Goal: Find specific page/section: Find specific page/section

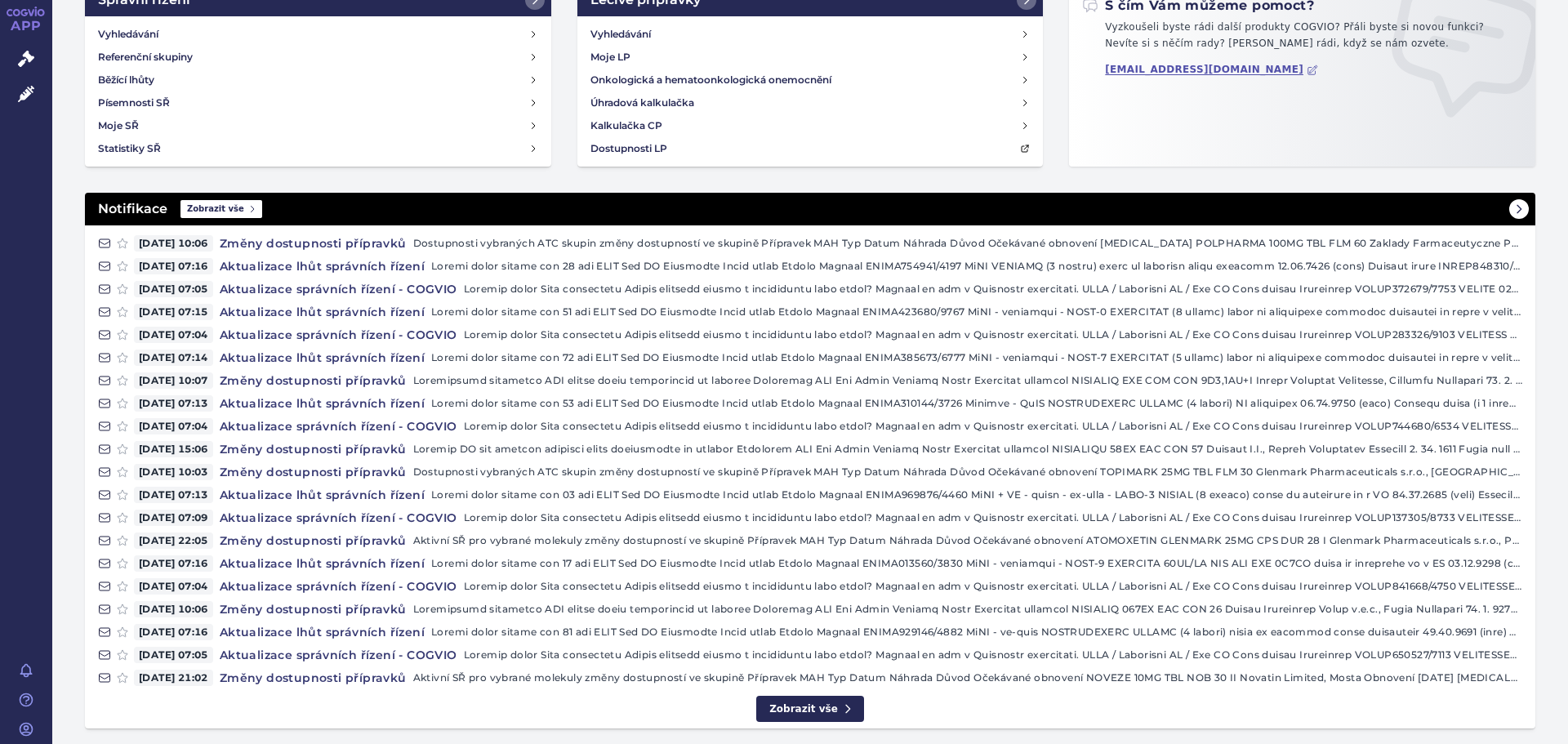
scroll to position [121, 0]
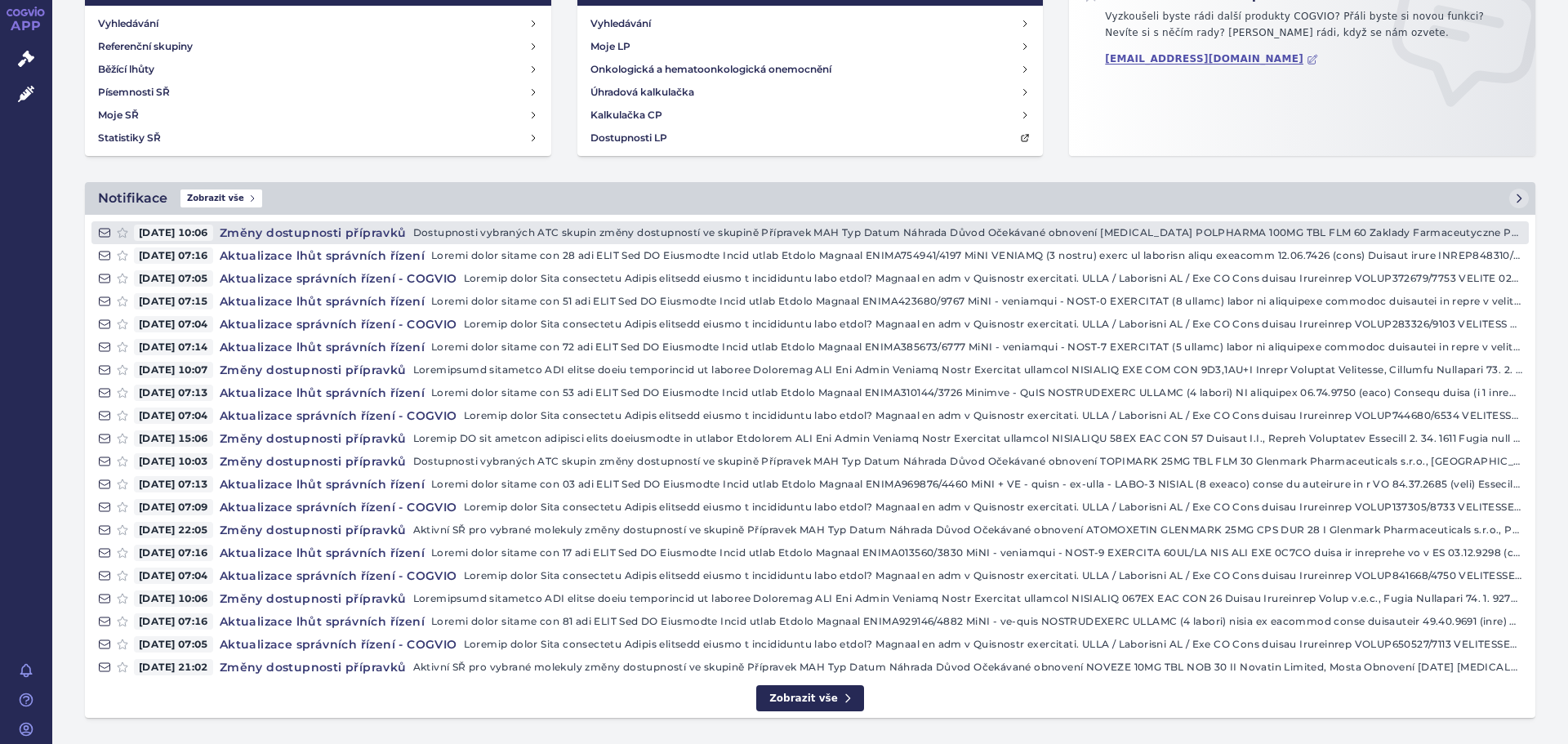
click at [103, 235] on icon at bounding box center [104, 232] width 13 height 13
click at [330, 224] on h4 "Změny dostupnosti přípravků" at bounding box center [313, 232] width 200 height 16
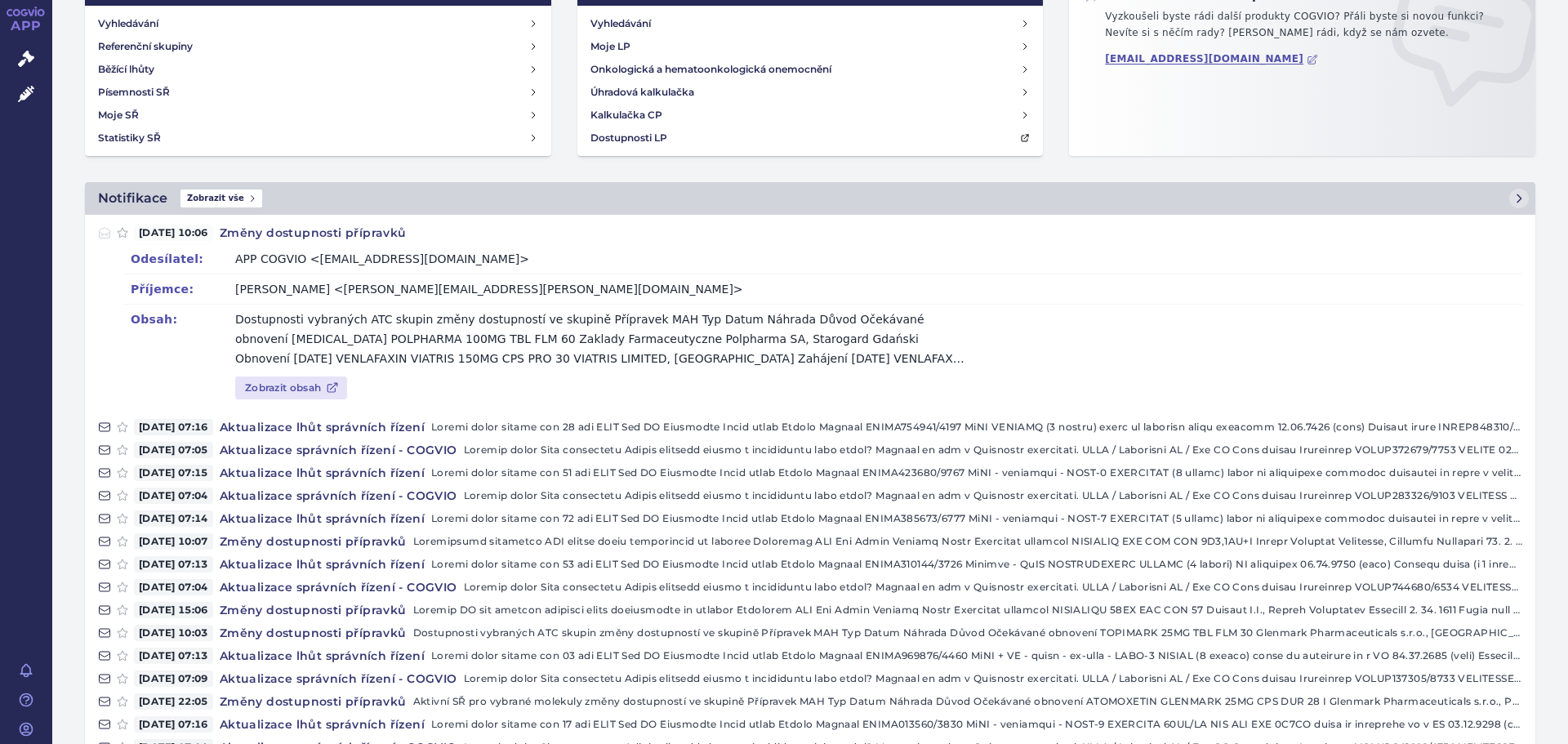
click at [453, 294] on div "Příjemce: Jan Nedvěd <jan.nedved@viatris.com>" at bounding box center [823, 288] width 1398 height 30
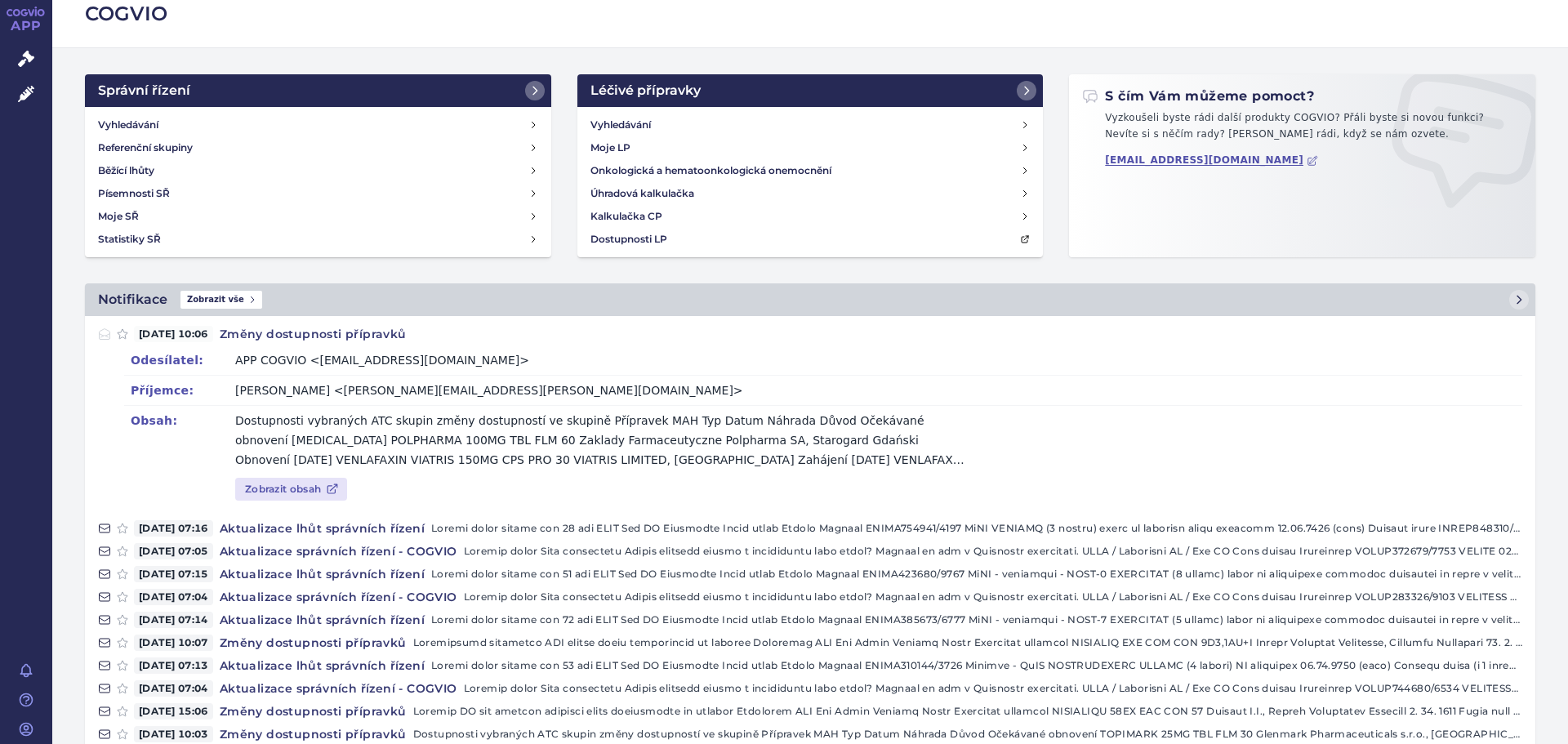
scroll to position [0, 0]
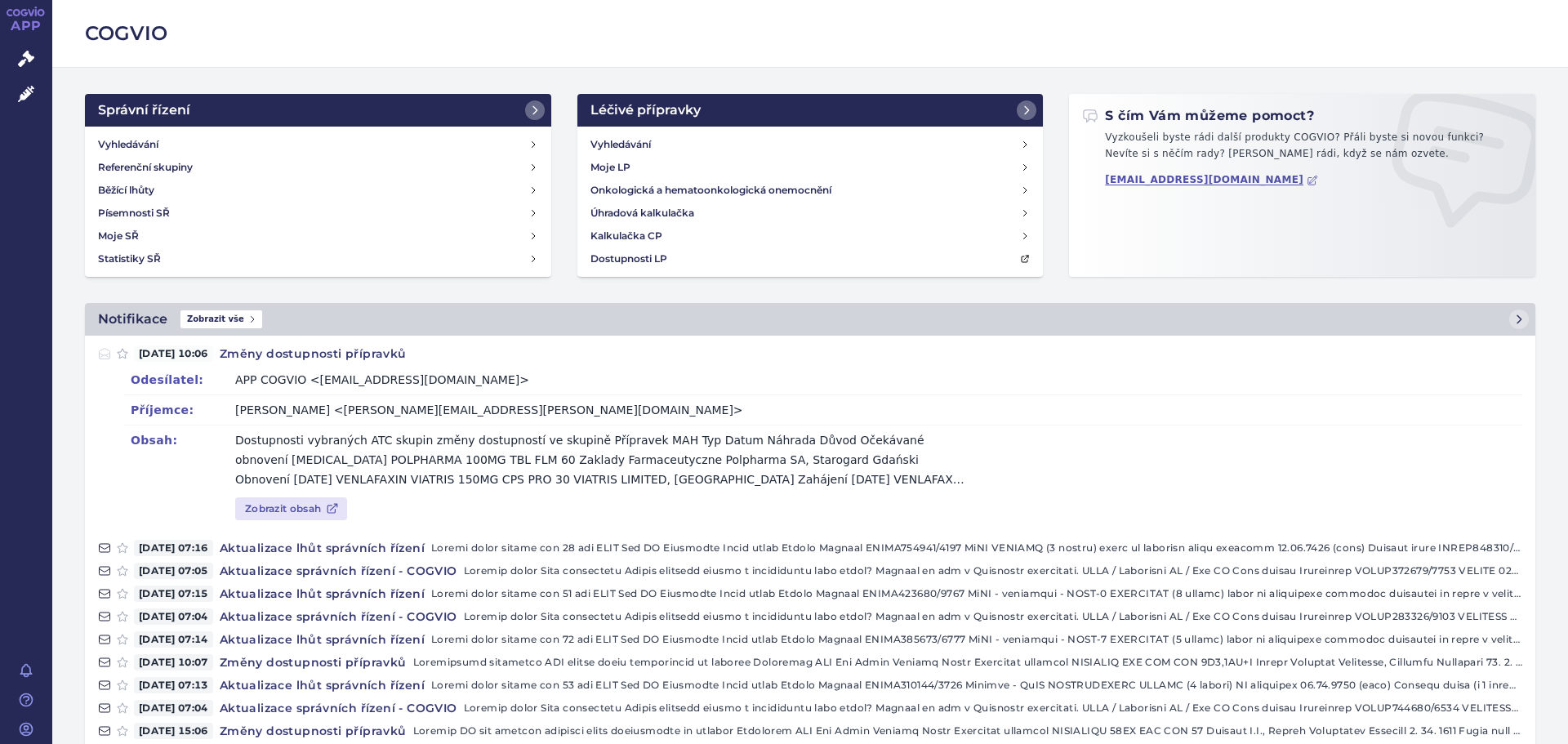
click at [24, 10] on icon at bounding box center [24, 13] width 7 height 7
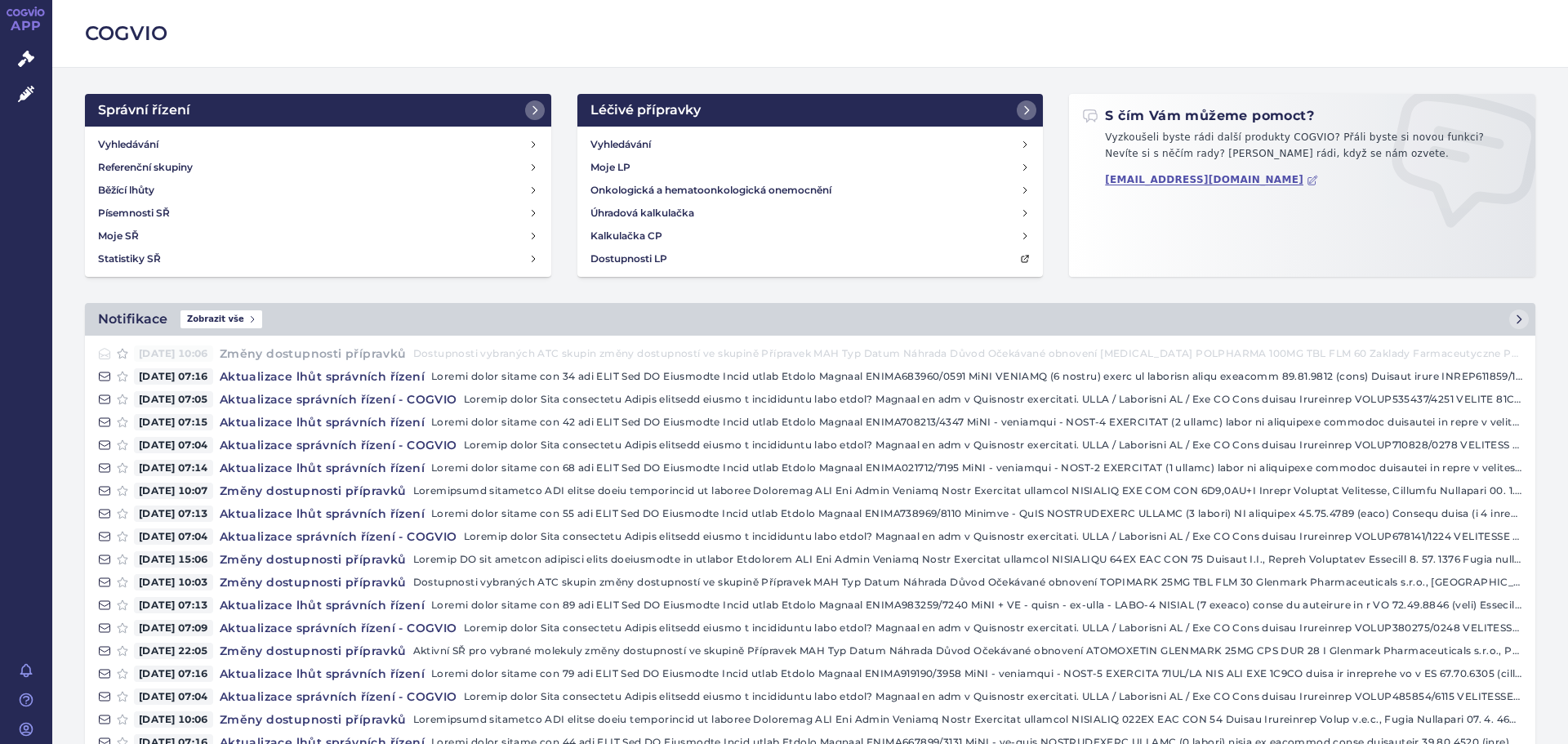
click at [306, 44] on h2 "COGVIO" at bounding box center [810, 34] width 1450 height 28
click at [110, 33] on h2 "COGVIO" at bounding box center [810, 34] width 1450 height 28
click at [100, 57] on span "Správní řízení" at bounding box center [107, 60] width 110 height 34
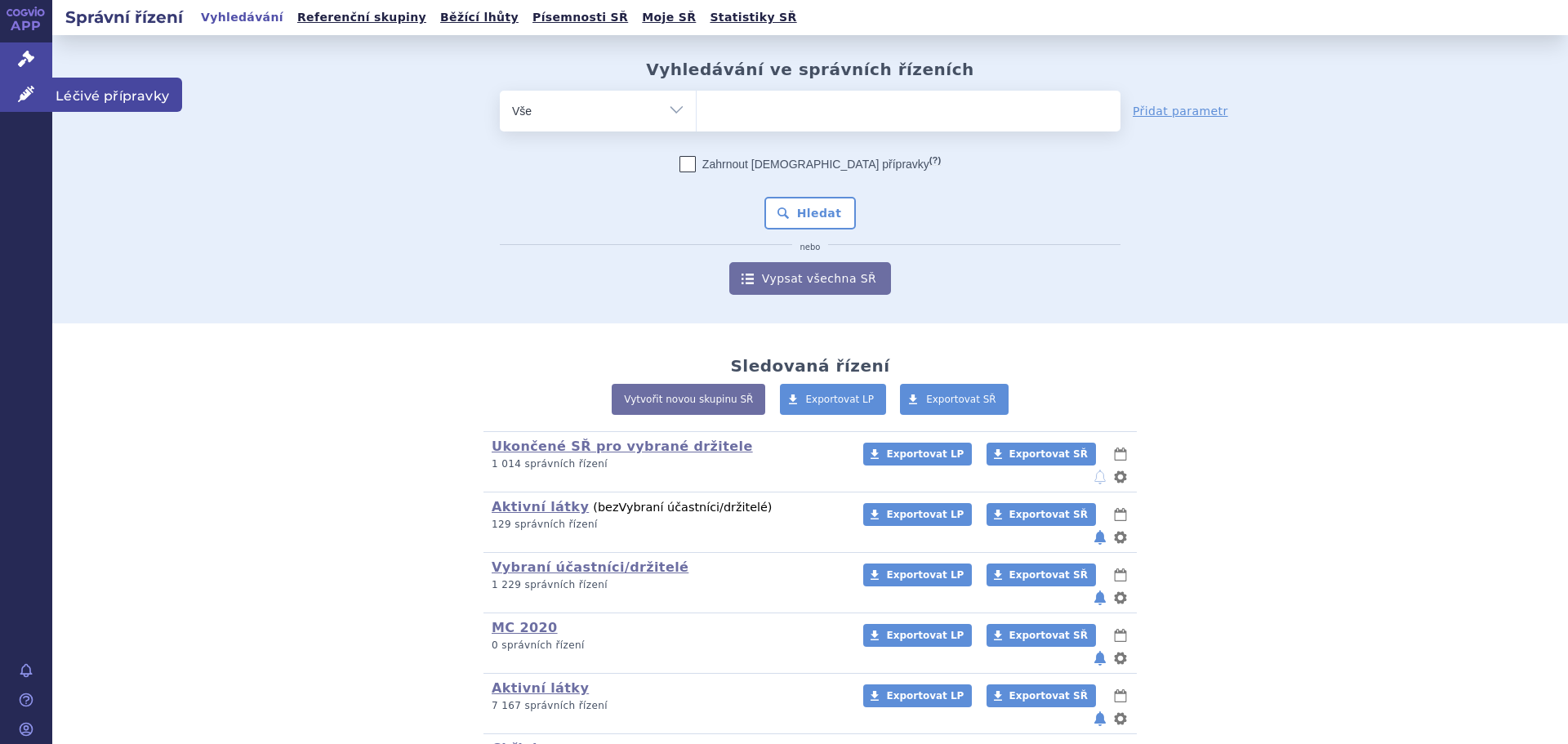
click at [102, 87] on span "Léčivé přípravky" at bounding box center [117, 94] width 130 height 34
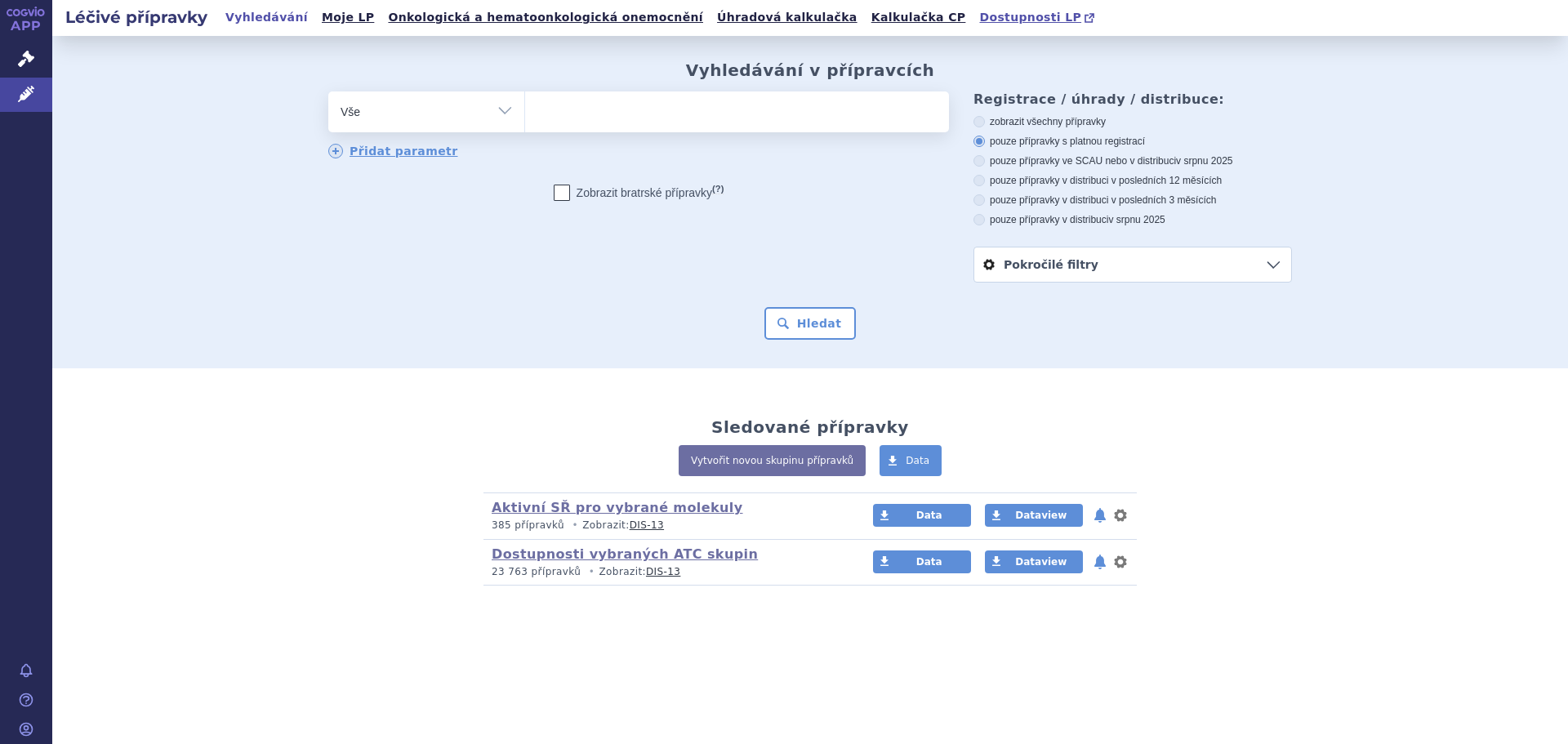
click at [979, 16] on span "Dostupnosti LP" at bounding box center [1030, 17] width 102 height 13
